Goal: Task Accomplishment & Management: Manage account settings

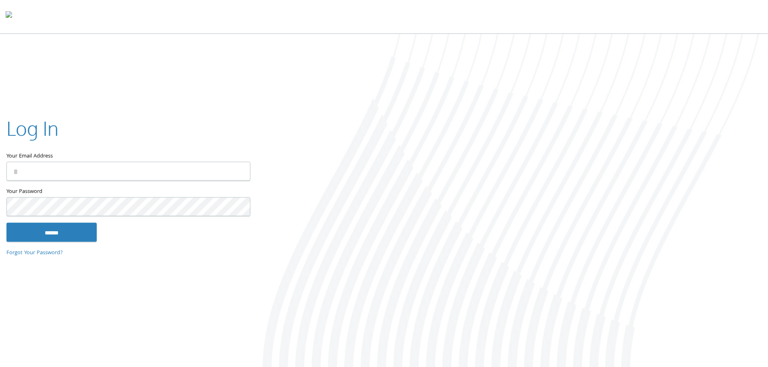
click at [0, 367] on com-1password-button at bounding box center [0, 369] width 0 height 0
type input "**********"
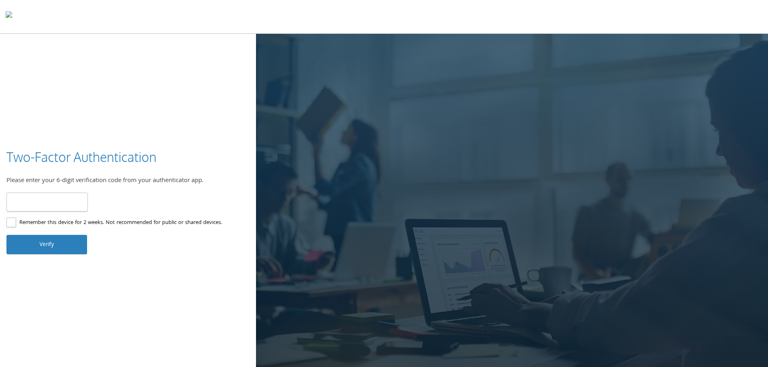
click at [34, 204] on input "number" at bounding box center [46, 202] width 81 height 19
type input "******"
